Goal: Information Seeking & Learning: Learn about a topic

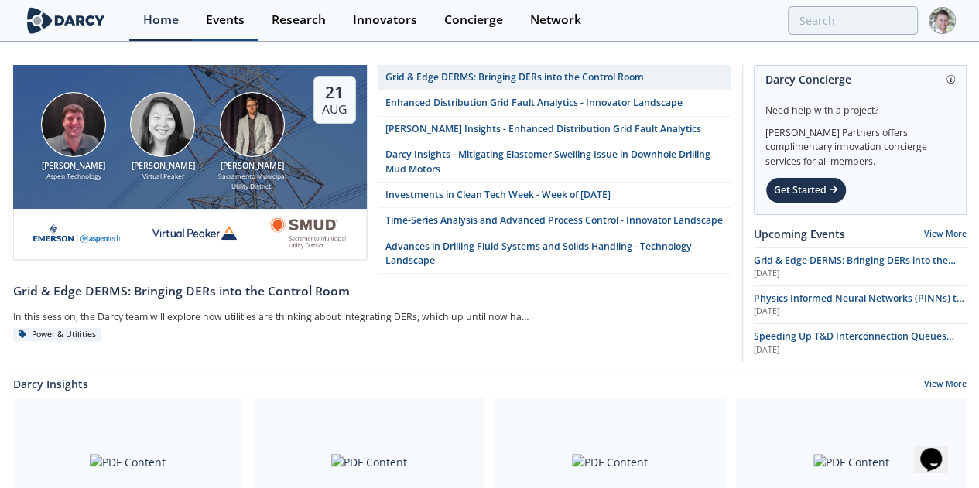
click at [208, 15] on div "Events" at bounding box center [225, 20] width 39 height 12
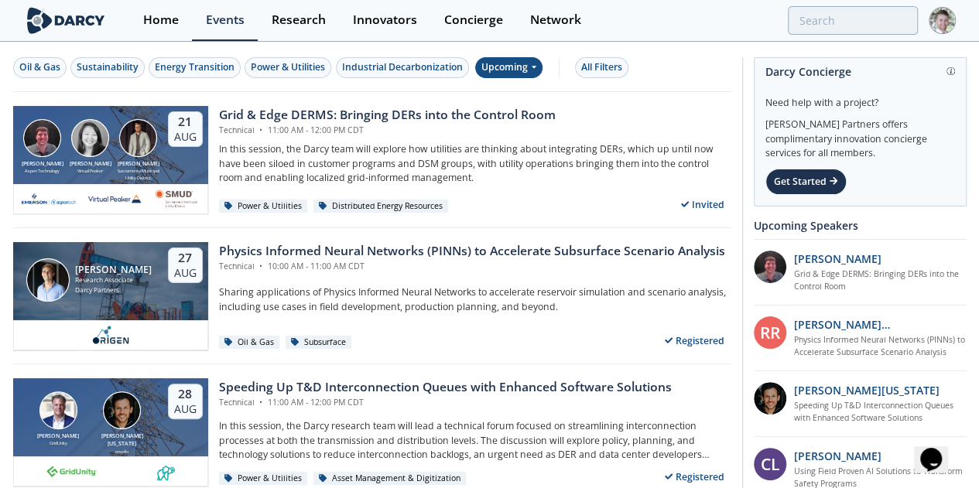
click at [528, 70] on div "Upcoming" at bounding box center [508, 67] width 67 height 21
click at [533, 115] on div "Past" at bounding box center [525, 117] width 96 height 25
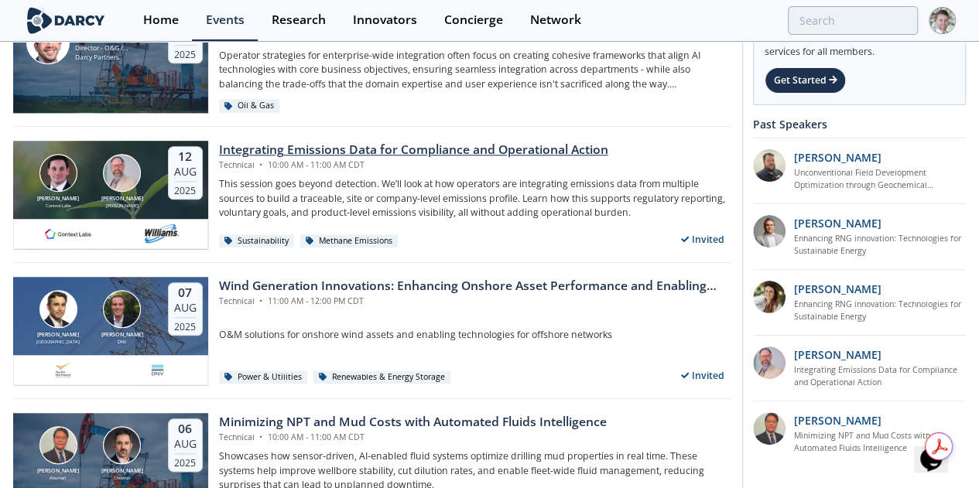
scroll to position [647, 0]
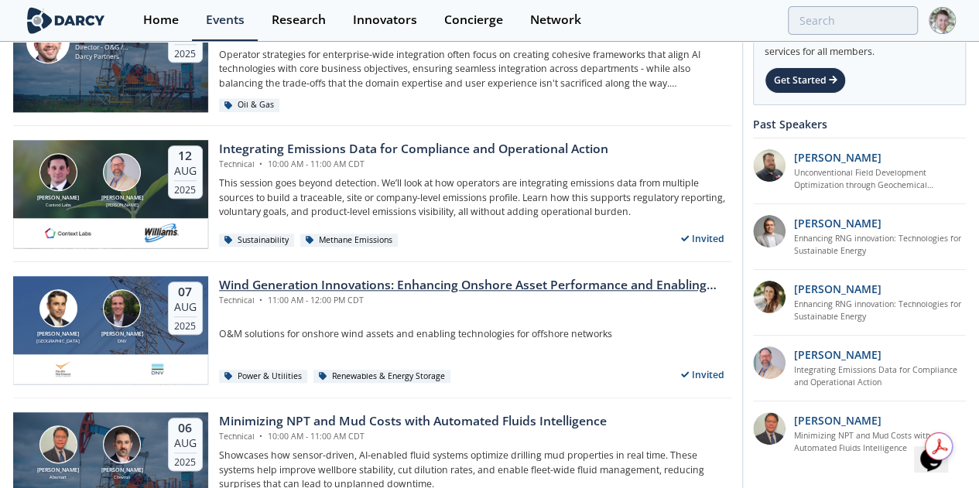
click at [121, 304] on img at bounding box center [122, 308] width 38 height 38
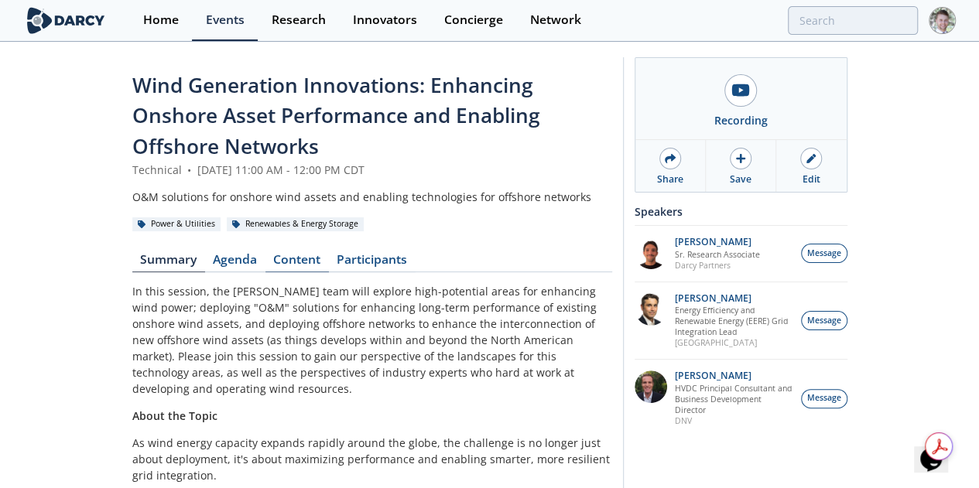
click at [265, 254] on link "Content" at bounding box center [296, 263] width 63 height 19
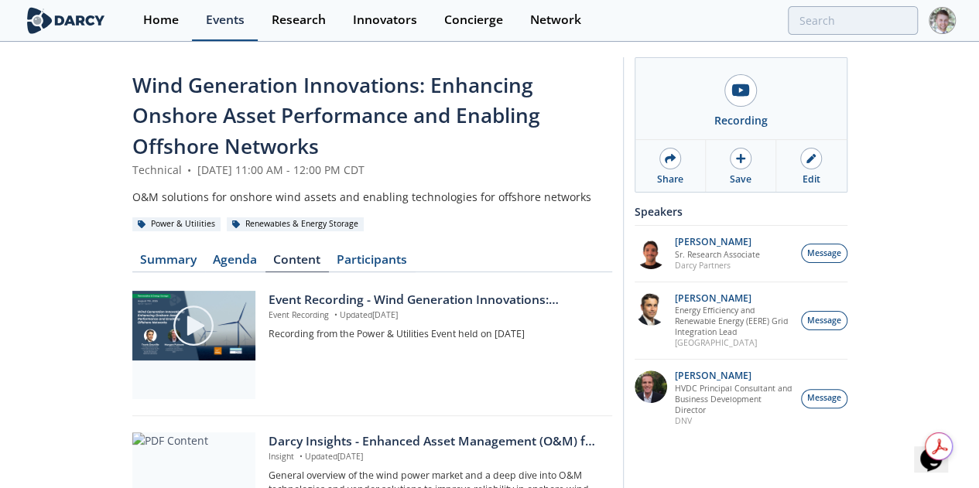
click at [207, 15] on div "Events" at bounding box center [225, 20] width 39 height 12
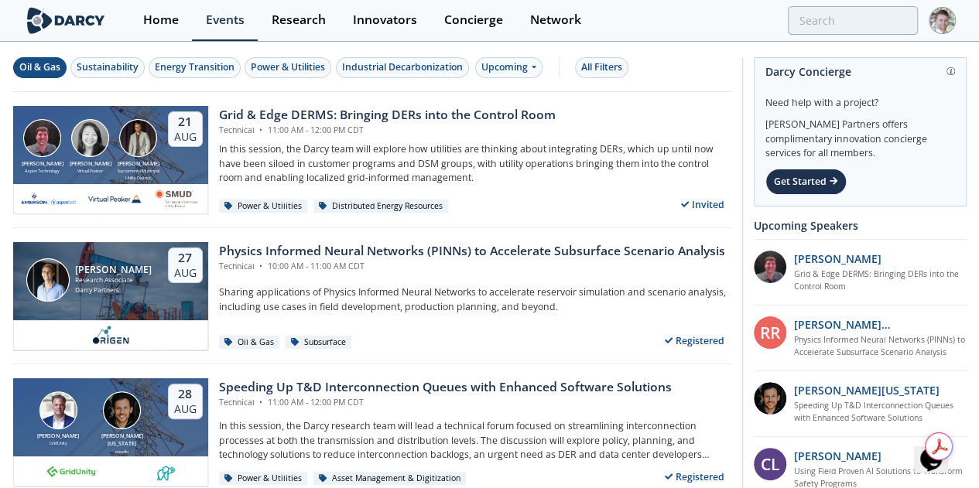
click at [34, 74] on div "Oil & Gas" at bounding box center [39, 67] width 41 height 14
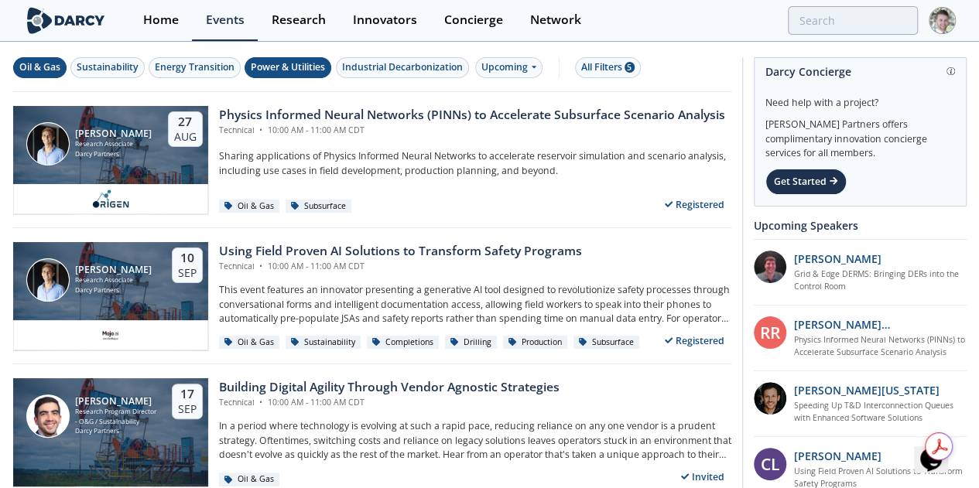
click at [268, 67] on div "Power & Utilities" at bounding box center [288, 67] width 74 height 14
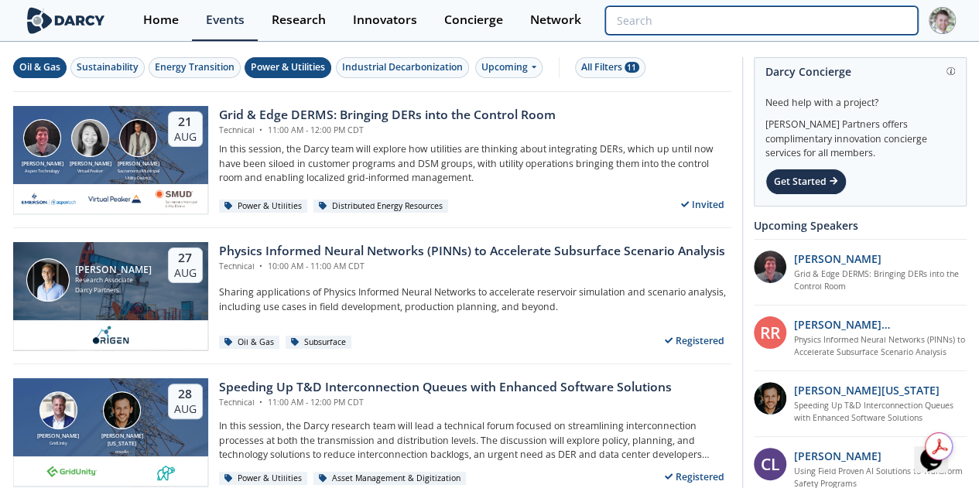
click at [843, 25] on input "search" at bounding box center [761, 20] width 312 height 29
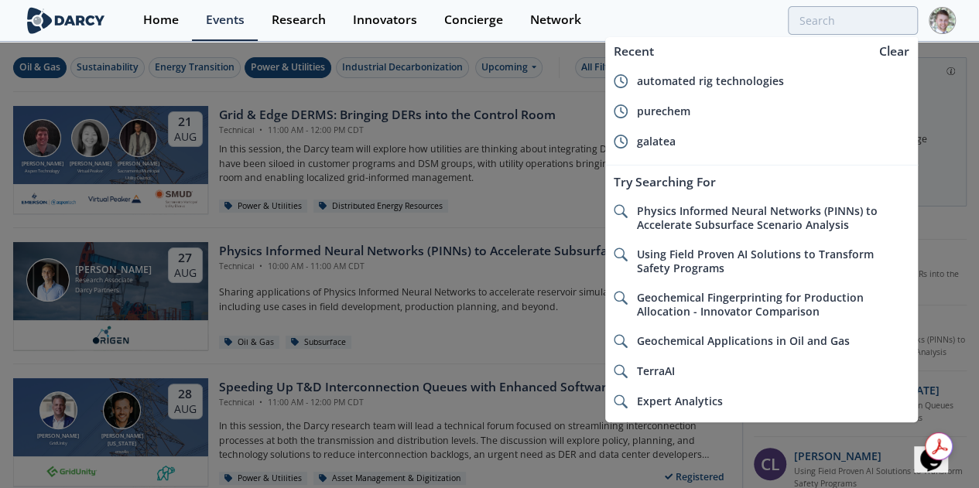
click at [476, 100] on div at bounding box center [489, 244] width 979 height 488
